Goal: Check status: Check status

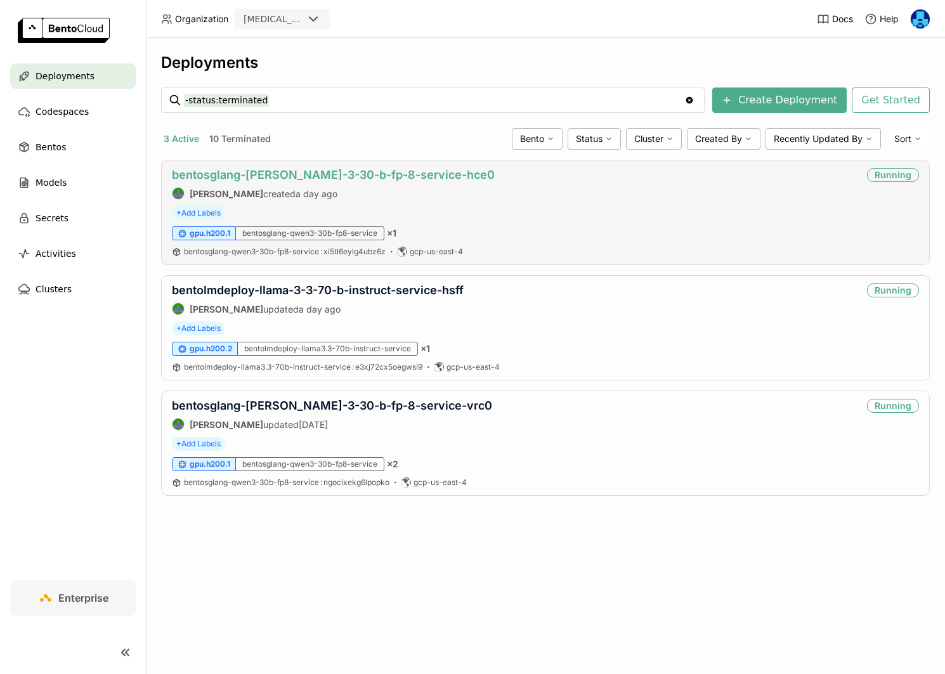
click at [332, 175] on link "bentosglang-[PERSON_NAME]-3-30-b-fp-8-service-hce0" at bounding box center [333, 174] width 323 height 13
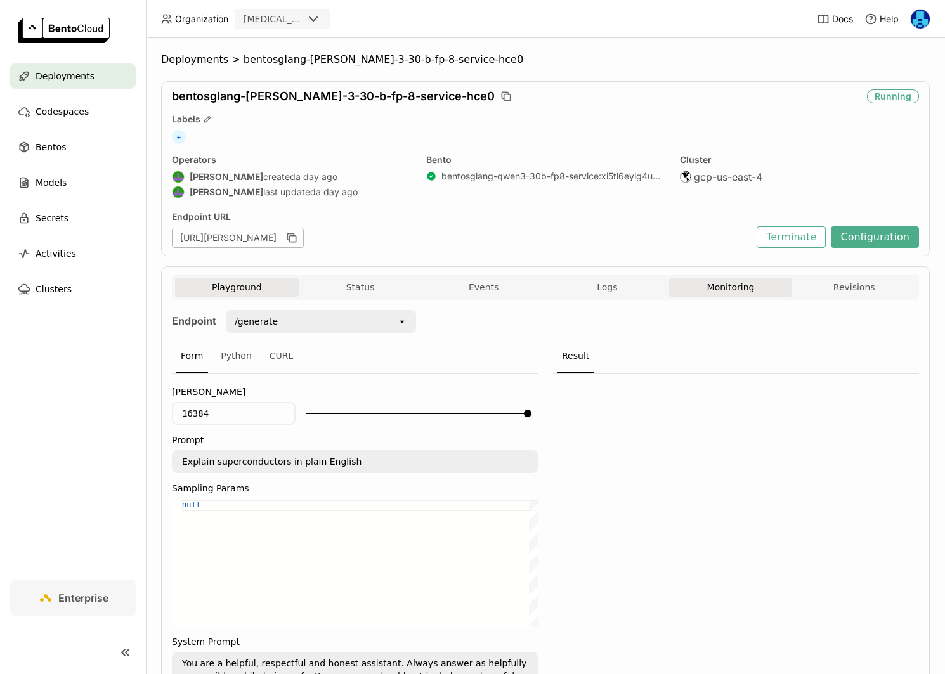
click at [715, 288] on button "Monitoring" at bounding box center [731, 287] width 124 height 19
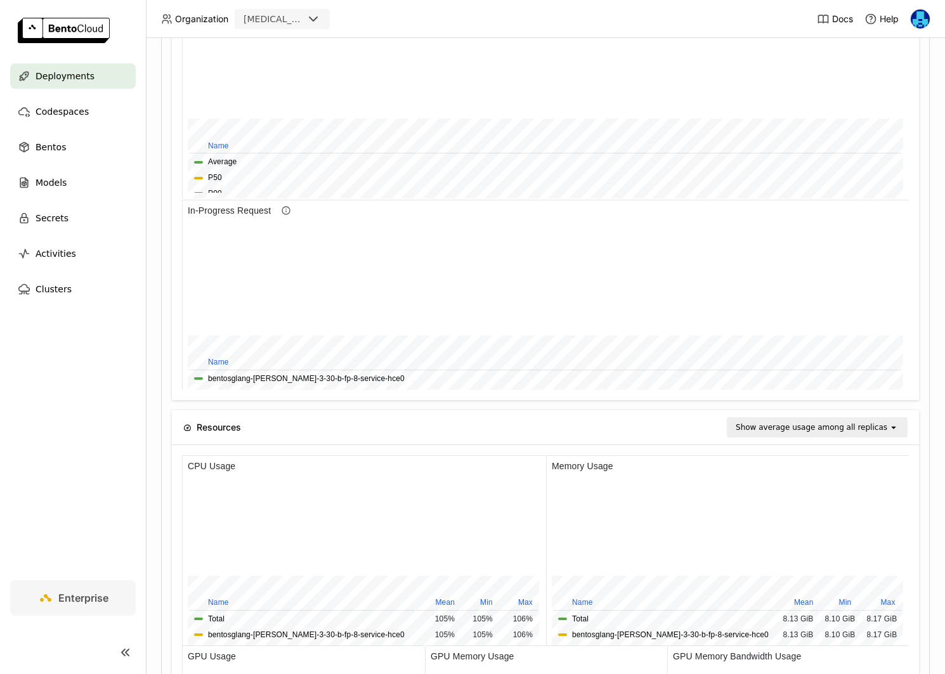
scroll to position [1029, 0]
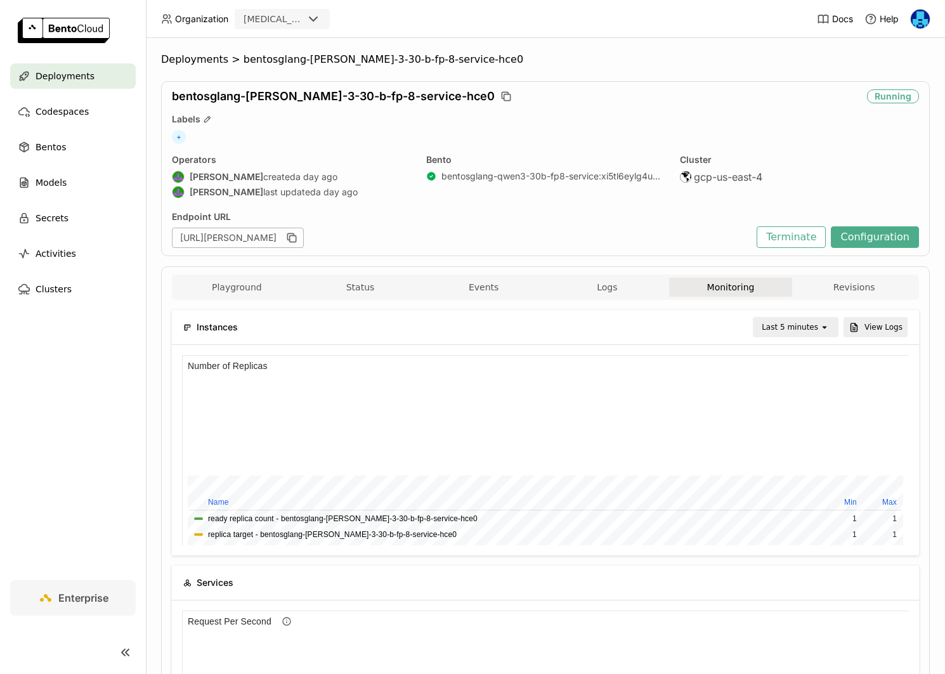
click at [801, 325] on div "Last 5 minutes" at bounding box center [790, 327] width 56 height 13
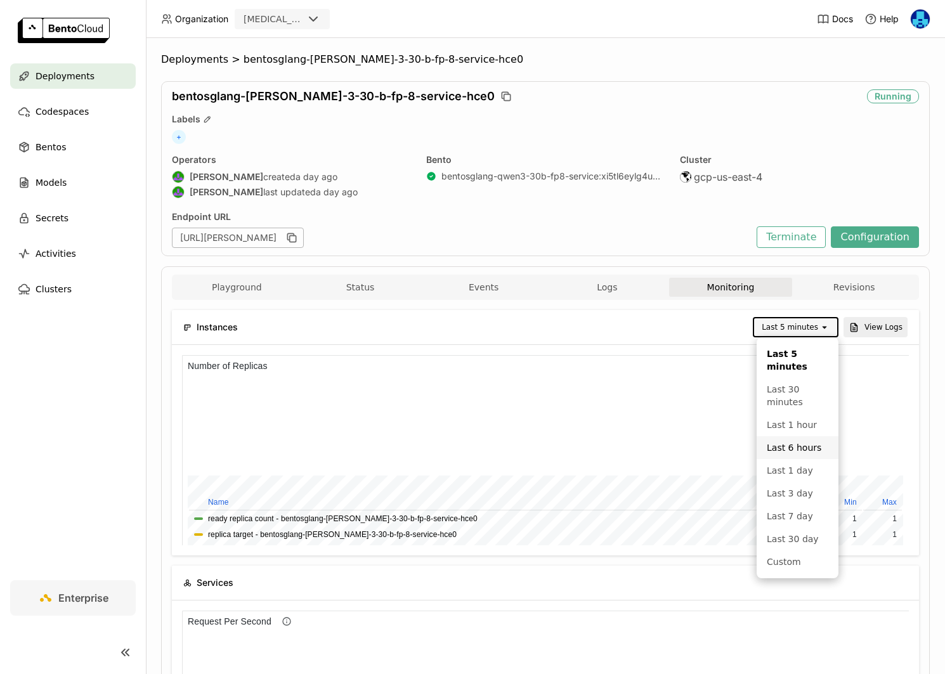
click at [916, 393] on div at bounding box center [545, 450] width 747 height 211
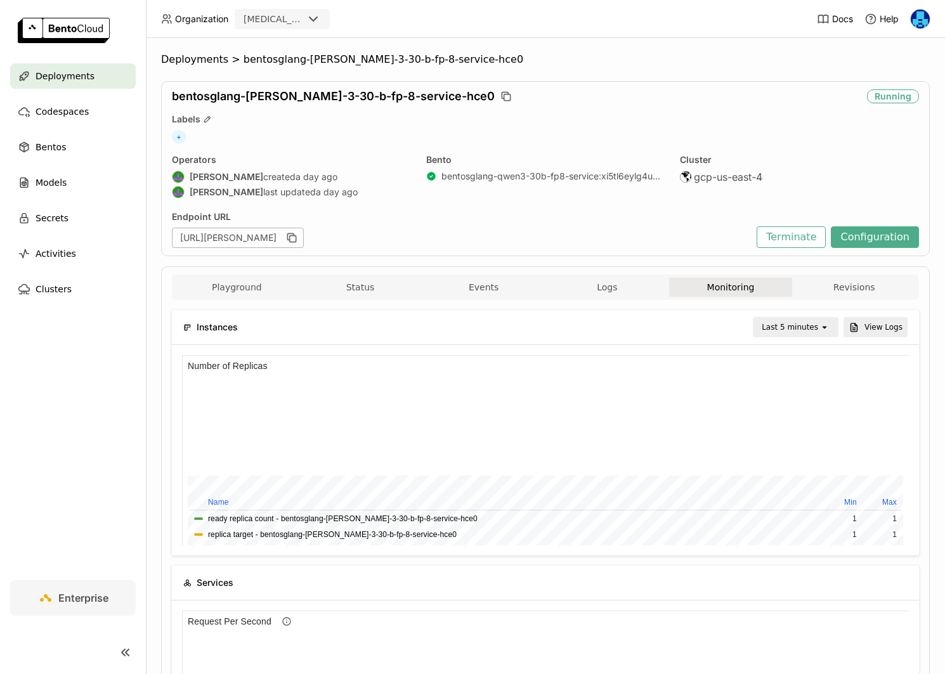
click at [809, 328] on div "Last 5 minutes" at bounding box center [790, 327] width 56 height 13
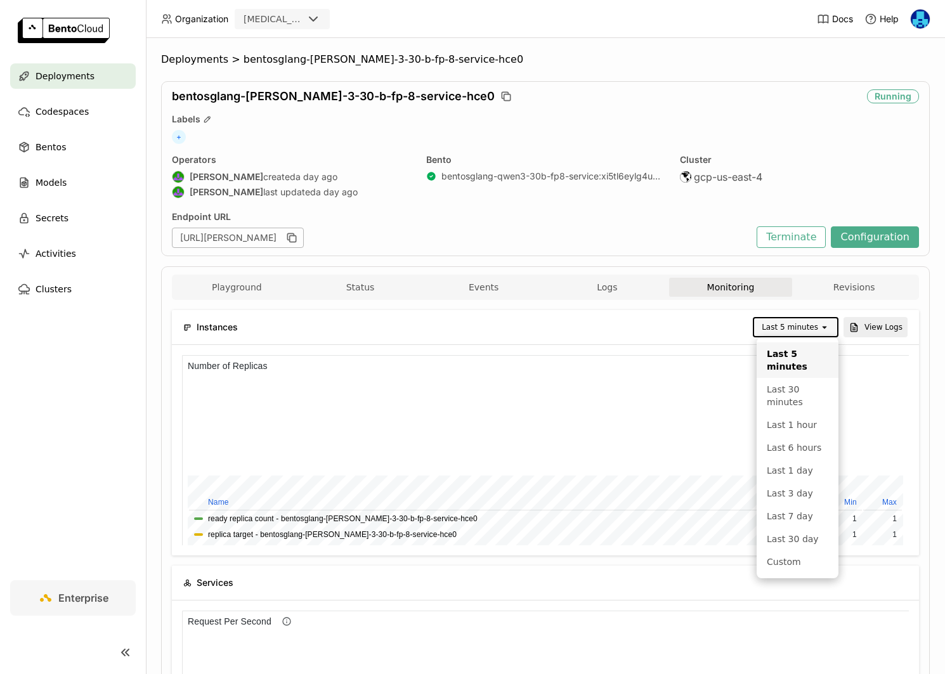
click at [934, 398] on div "Deployments > bentosglang-[PERSON_NAME]-3-30-b-fp-8-service-hce0 bentosglang-[P…" at bounding box center [545, 356] width 799 height 636
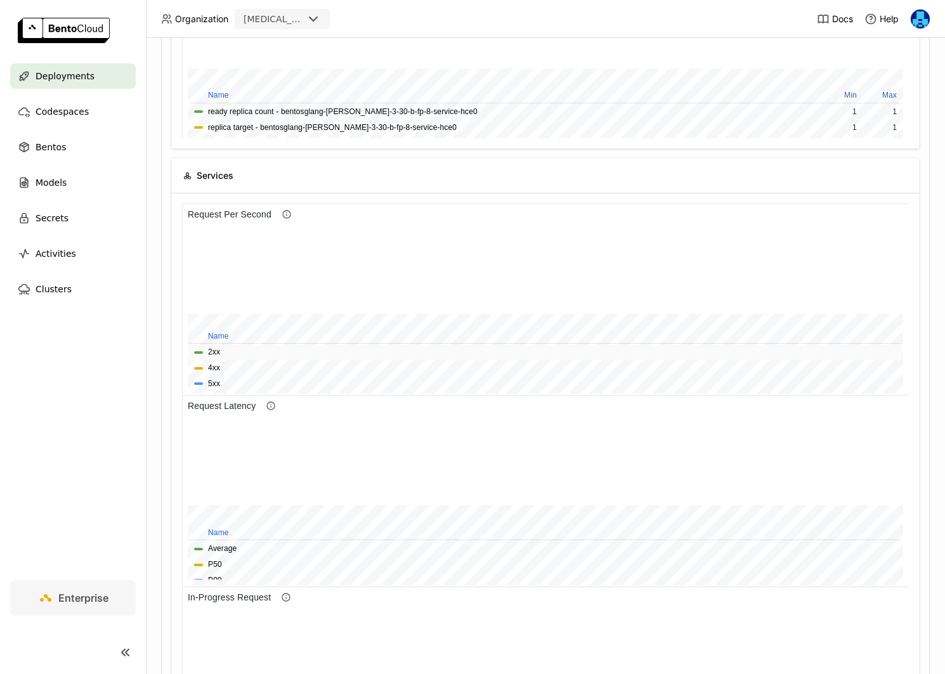
scroll to position [0, 0]
